Goal: Information Seeking & Learning: Learn about a topic

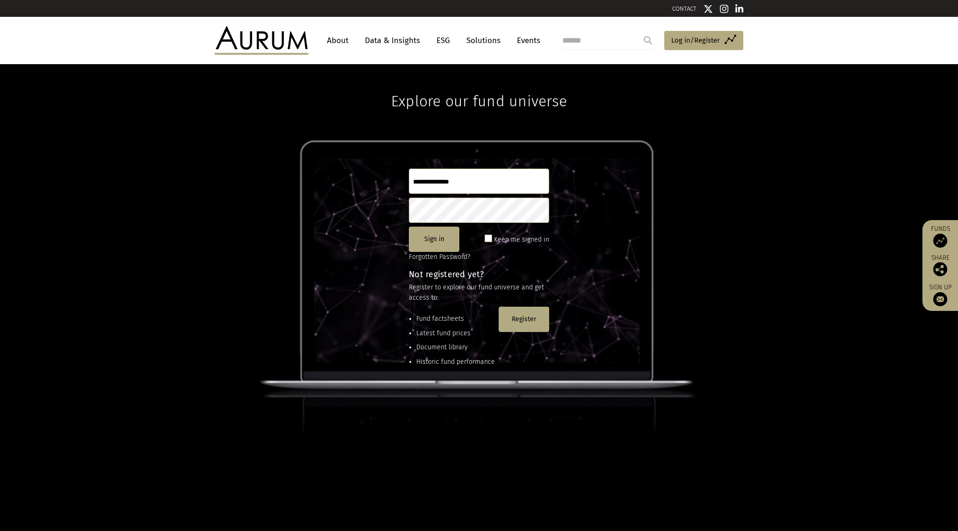
type input "**********"
click at [392, 40] on link "Data & Insights" at bounding box center [392, 40] width 65 height 17
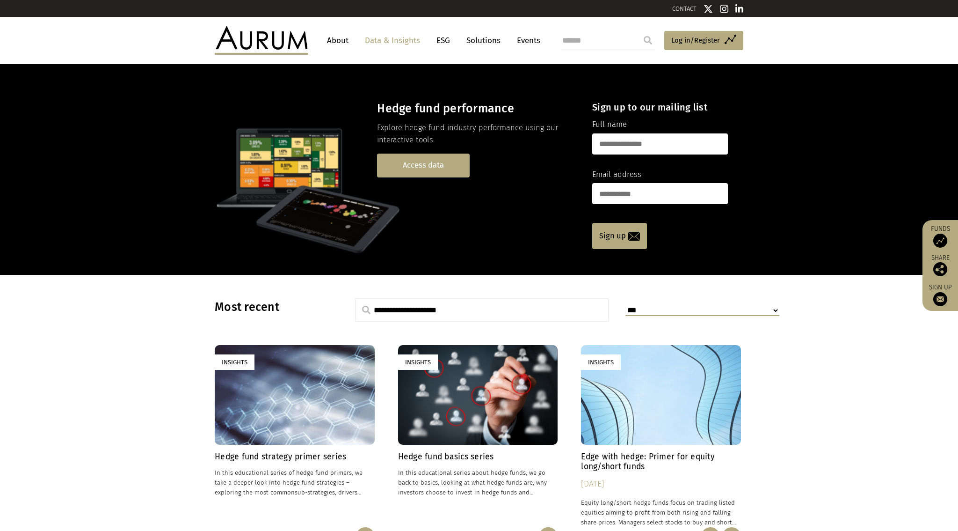
click at [439, 162] on link "Access data" at bounding box center [423, 166] width 93 height 24
